Goal: Check status: Check status

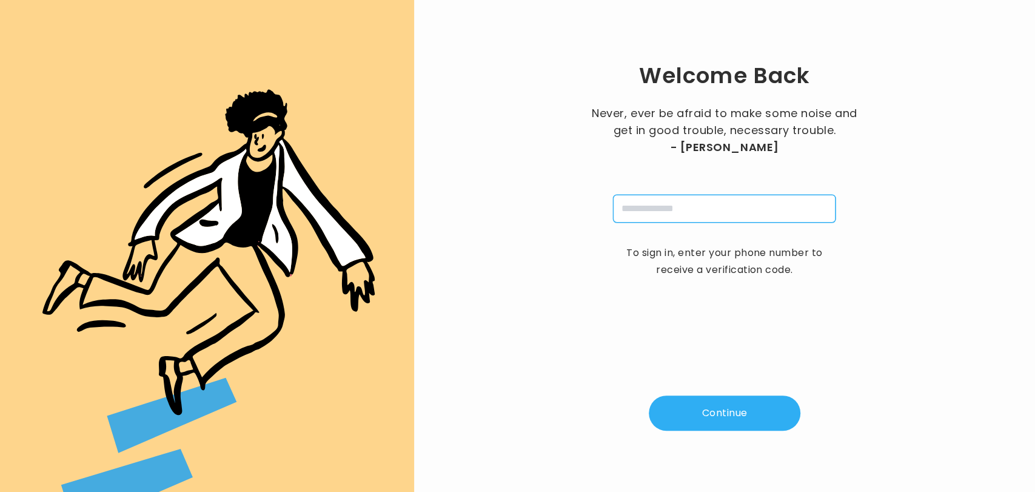
click at [667, 207] on input "tel" at bounding box center [724, 209] width 222 height 28
type input "**********"
click at [716, 406] on button "Continue" at bounding box center [725, 412] width 152 height 35
type input "*"
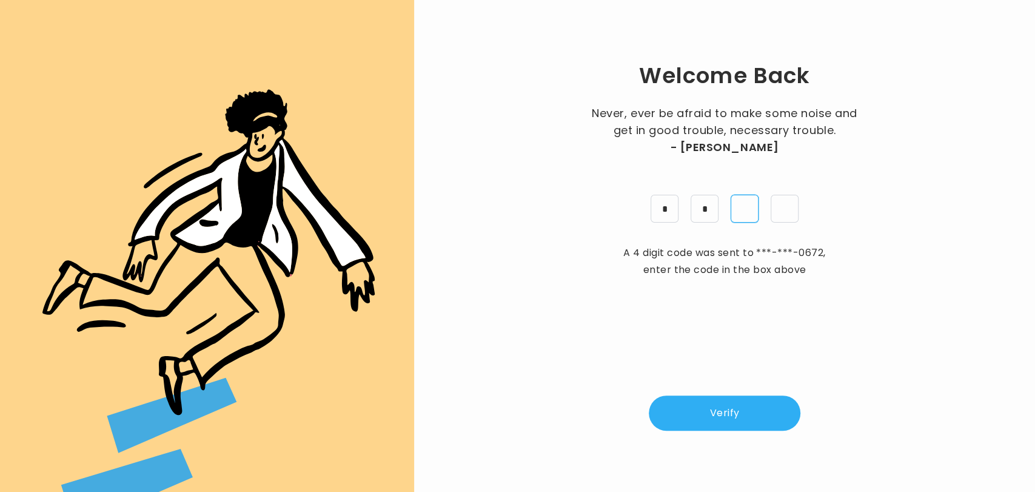
type input "*"
click at [716, 406] on button "Verify" at bounding box center [725, 412] width 152 height 35
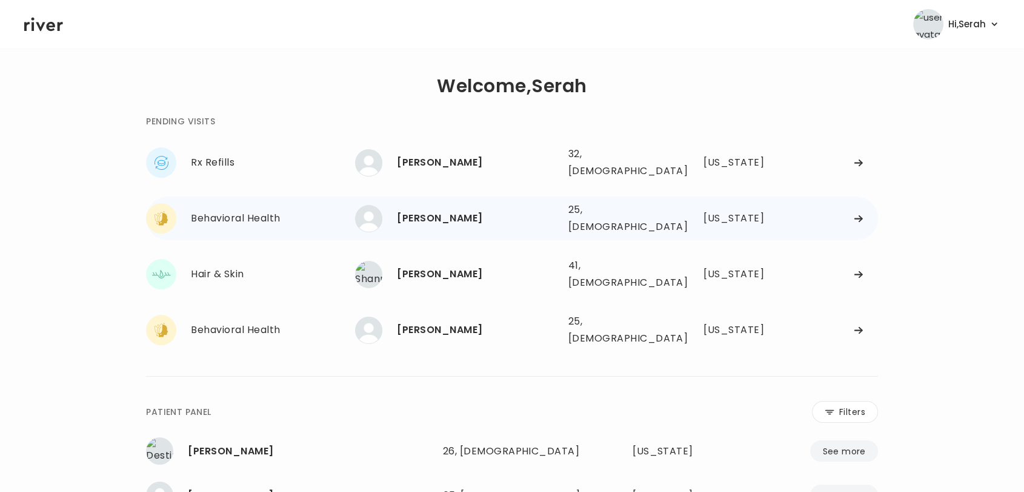
click at [486, 215] on div "[PERSON_NAME]" at bounding box center [477, 218] width 161 height 17
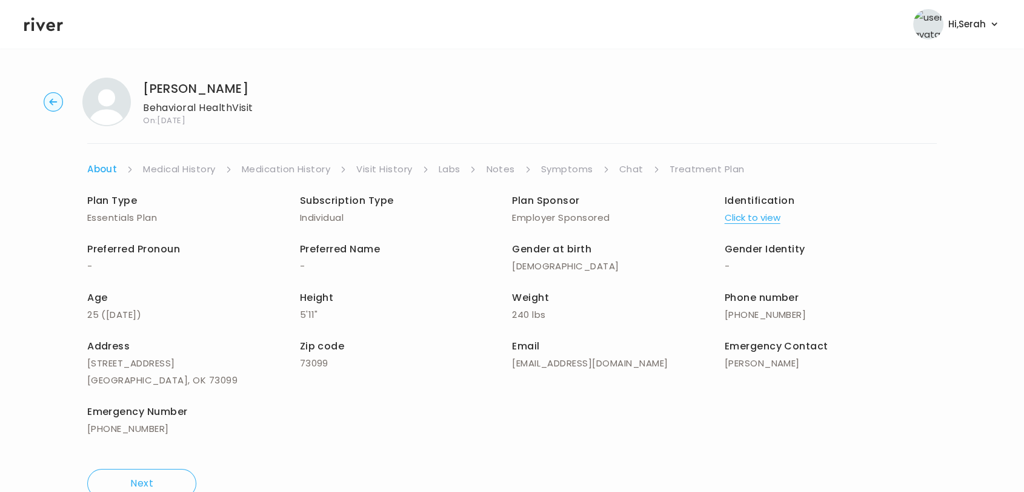
click at [628, 164] on link "Chat" at bounding box center [631, 169] width 24 height 17
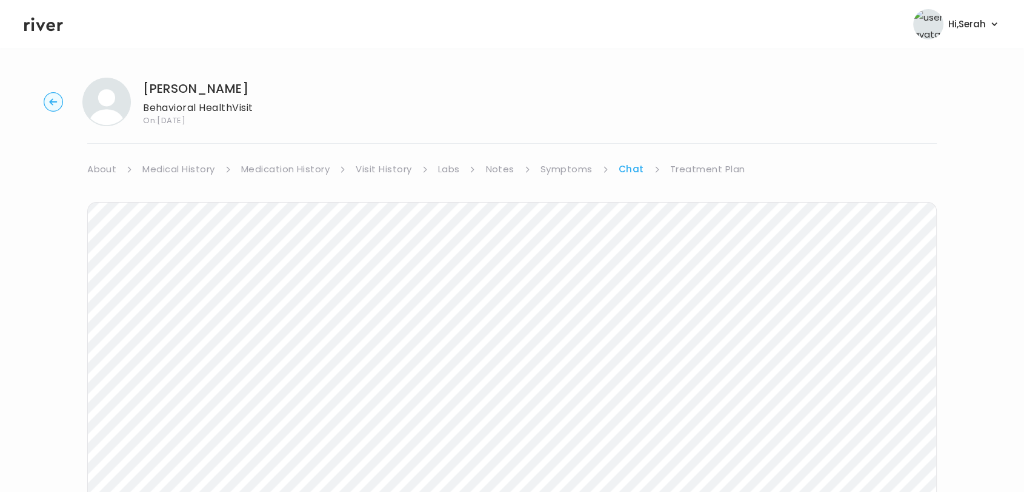
scroll to position [50, 0]
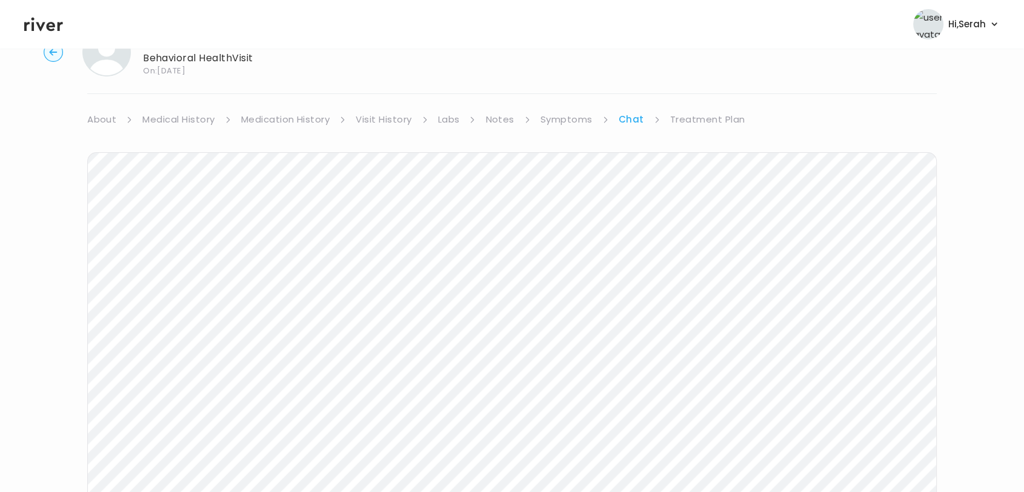
click at [45, 30] on icon at bounding box center [43, 24] width 39 height 18
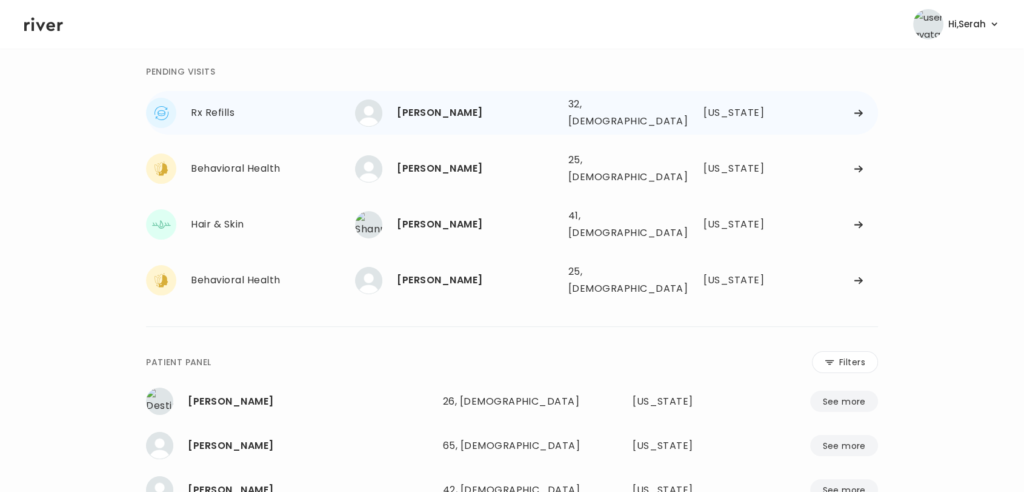
click at [401, 104] on div "[PERSON_NAME]" at bounding box center [477, 112] width 161 height 17
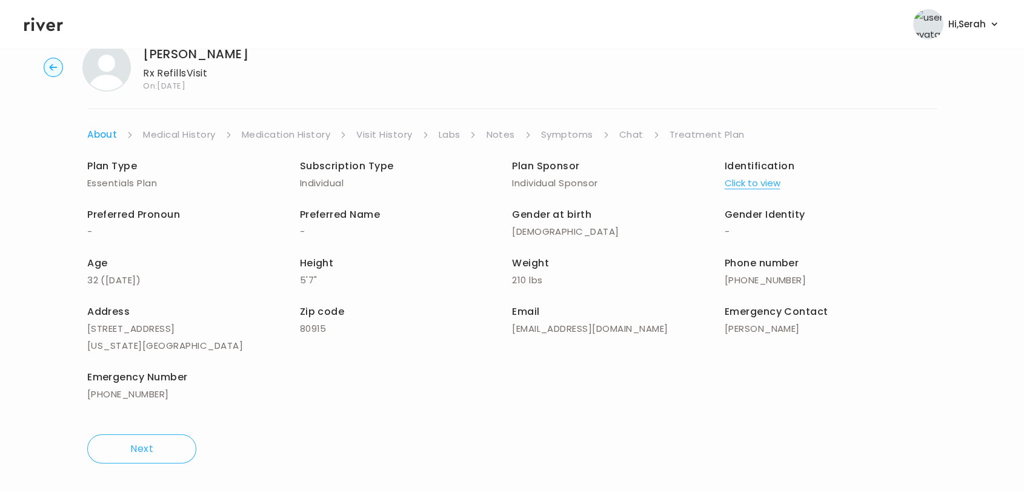
click at [631, 134] on link "Chat" at bounding box center [631, 134] width 24 height 17
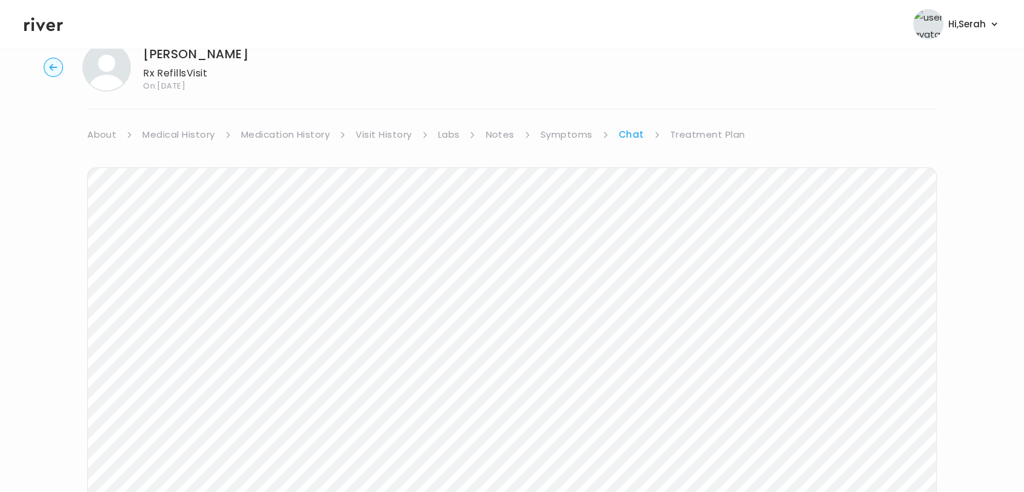
scroll to position [139, 0]
click at [943, 229] on div "Ariel Amirinoor Rx Refills Visit On: 01 Oct 2025 About Medical History Medicati…" at bounding box center [512, 222] width 1024 height 586
